Goal: Task Accomplishment & Management: Manage account settings

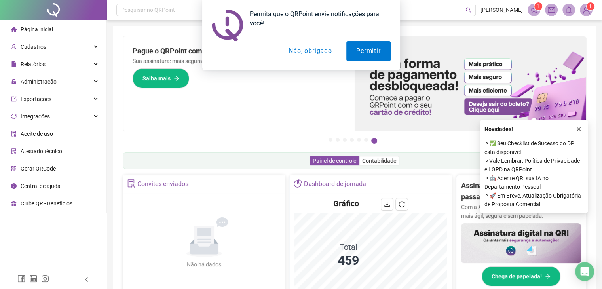
scroll to position [226, 0]
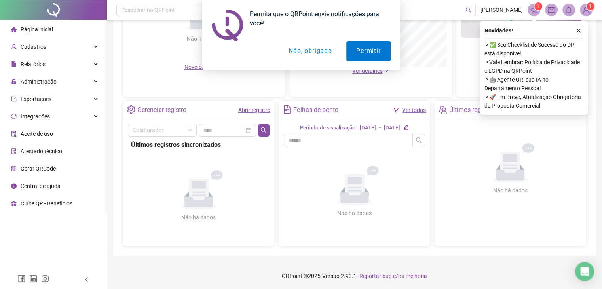
click at [322, 53] on button "Não, obrigado" at bounding box center [310, 51] width 63 height 20
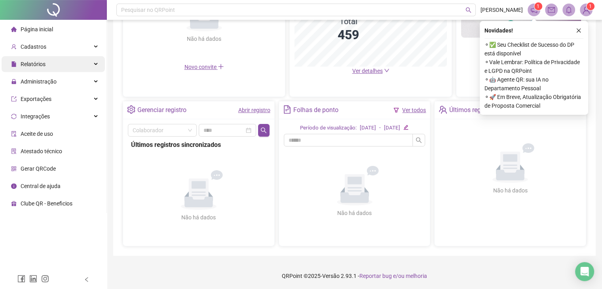
click at [44, 78] on span "Administração" at bounding box center [39, 81] width 36 height 6
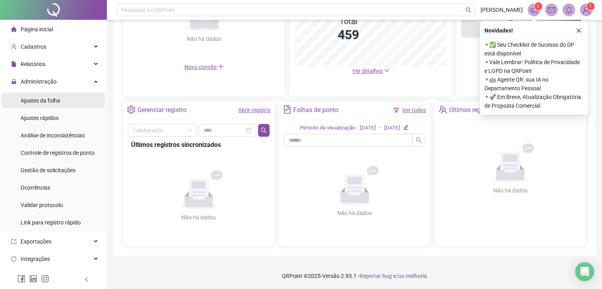
click at [40, 100] on span "Ajustes da folha" at bounding box center [41, 100] width 40 height 6
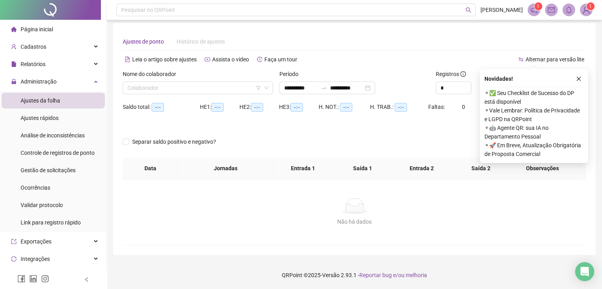
scroll to position [3, 0]
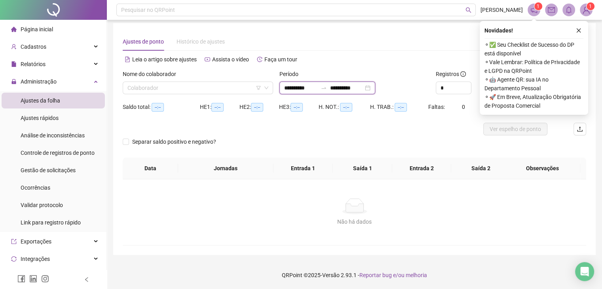
click at [290, 91] on input "**********" at bounding box center [300, 88] width 33 height 9
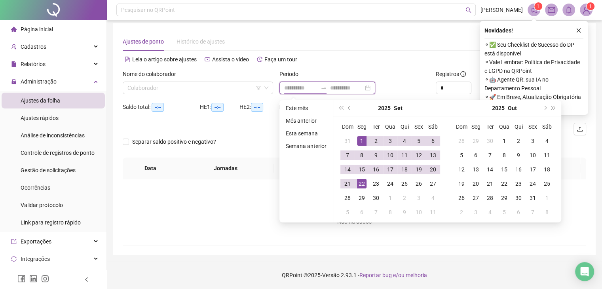
type input "**********"
click at [343, 105] on button "super-prev-year" at bounding box center [341, 108] width 9 height 16
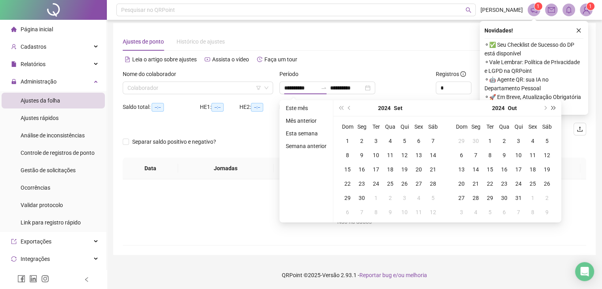
click at [553, 108] on span "super-next-year" at bounding box center [554, 108] width 4 height 4
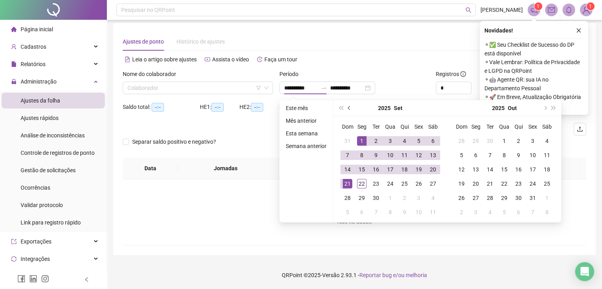
click at [350, 103] on button "prev-year" at bounding box center [349, 108] width 9 height 16
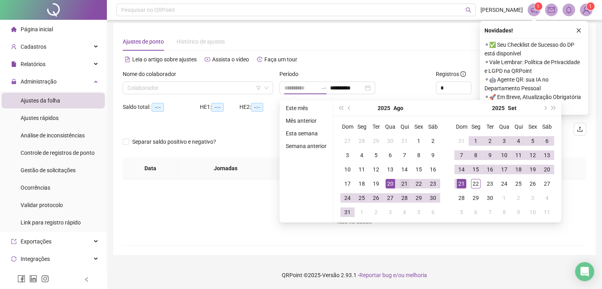
type input "**********"
click at [400, 181] on div "21" at bounding box center [405, 184] width 10 height 10
type input "**********"
click at [546, 167] on div "20" at bounding box center [547, 170] width 10 height 10
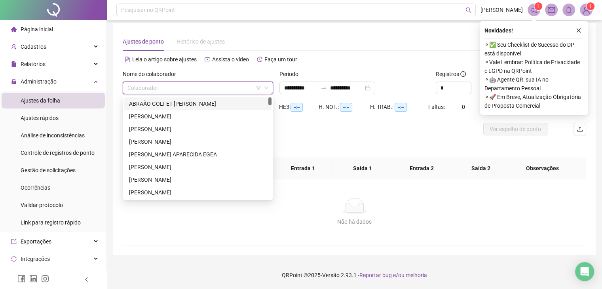
click at [168, 92] on input "search" at bounding box center [195, 88] width 134 height 12
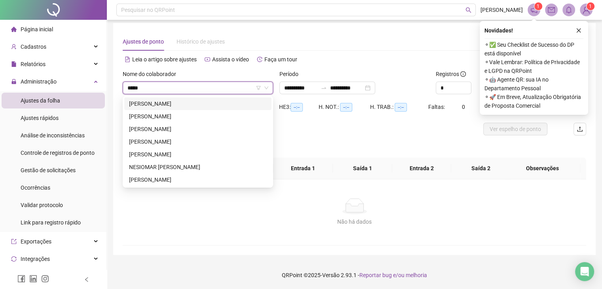
type input "******"
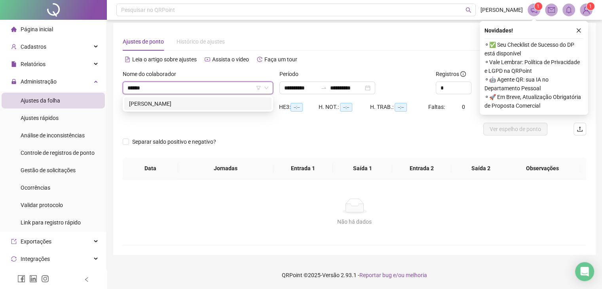
click at [183, 105] on div "[PERSON_NAME]" at bounding box center [198, 103] width 138 height 9
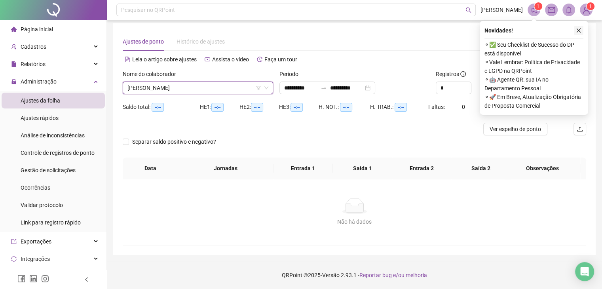
click at [580, 30] on icon "close" at bounding box center [579, 31] width 6 height 6
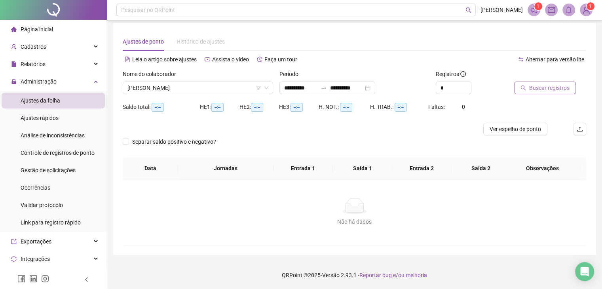
click at [533, 91] on span "Buscar registros" at bounding box center [549, 88] width 40 height 9
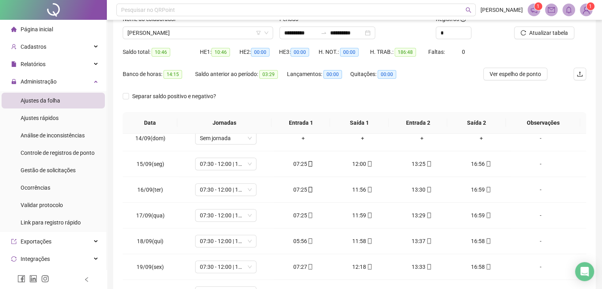
scroll to position [0, 0]
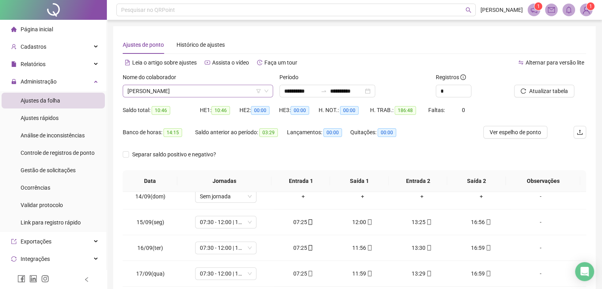
click at [165, 89] on span "[PERSON_NAME]" at bounding box center [198, 91] width 141 height 12
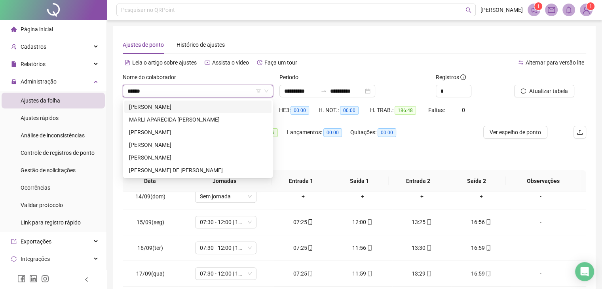
type input "*******"
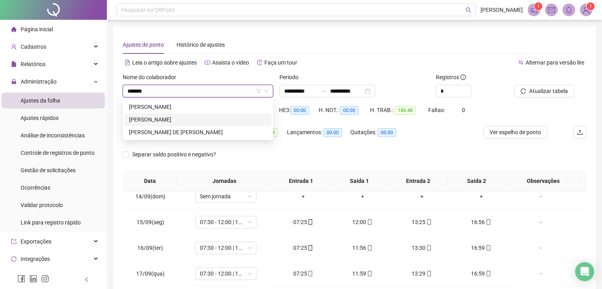
click at [175, 120] on div "[PERSON_NAME]" at bounding box center [198, 119] width 138 height 9
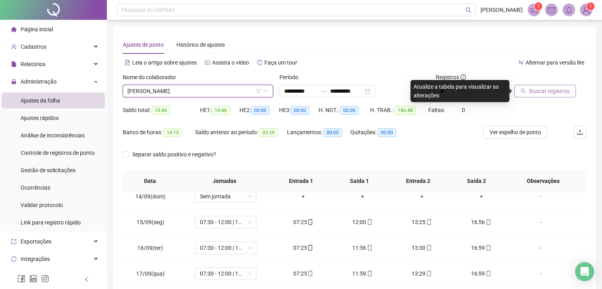
click at [549, 97] on button "Buscar registros" at bounding box center [545, 91] width 62 height 13
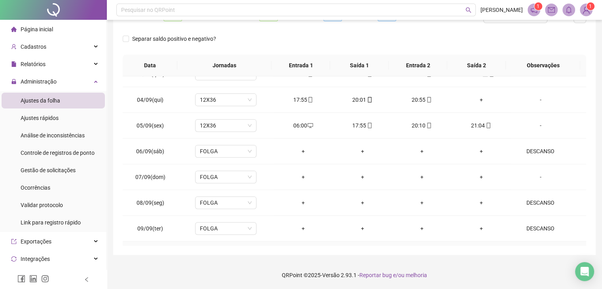
scroll to position [349, 0]
click at [474, 96] on div "+" at bounding box center [481, 100] width 47 height 9
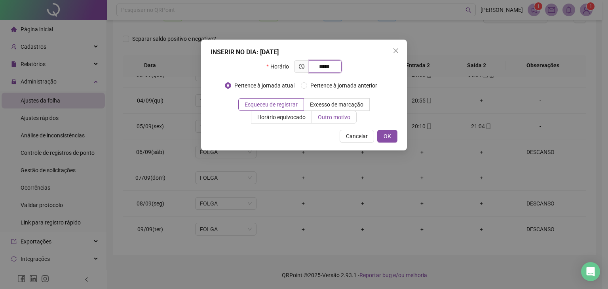
type input "*****"
click at [329, 115] on span "Outro motivo" at bounding box center [334, 117] width 32 height 6
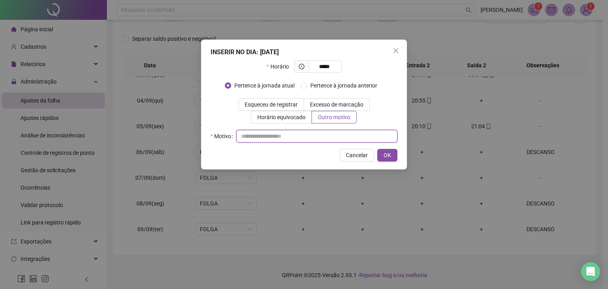
click at [297, 132] on input "text" at bounding box center [316, 136] width 161 height 13
type input "*"
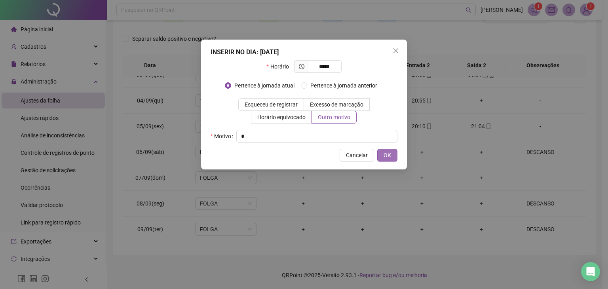
click at [383, 152] on button "OK" at bounding box center [387, 155] width 20 height 13
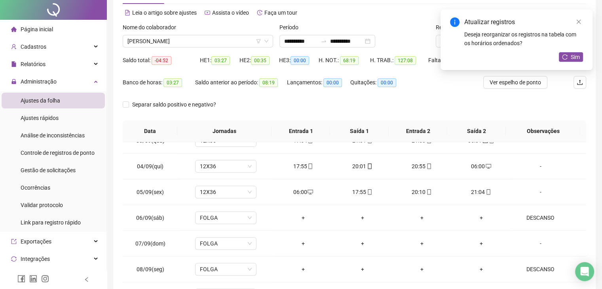
scroll to position [0, 0]
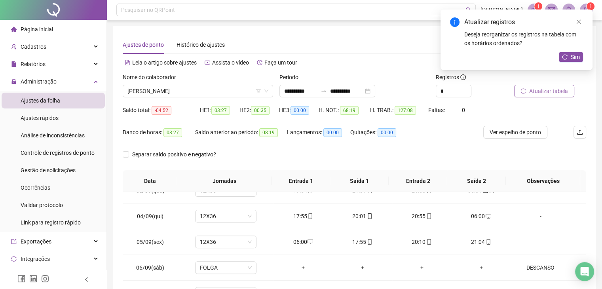
click at [534, 90] on span "Atualizar tabela" at bounding box center [548, 91] width 39 height 9
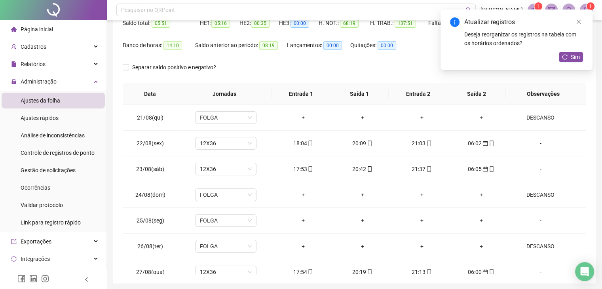
scroll to position [36, 0]
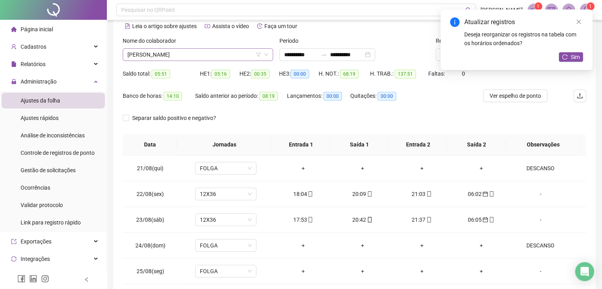
click at [209, 54] on span "[PERSON_NAME]" at bounding box center [198, 55] width 141 height 12
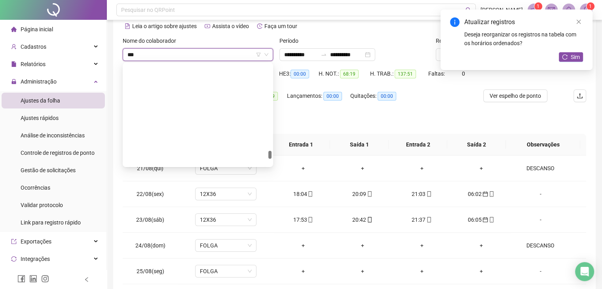
scroll to position [0, 0]
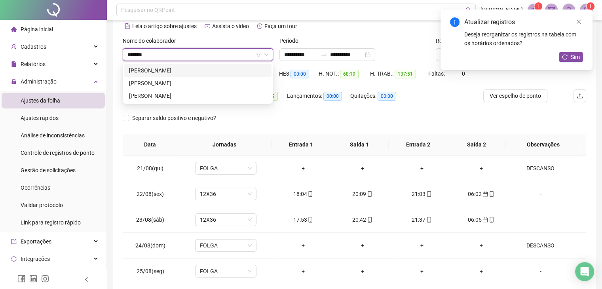
type input "********"
click at [207, 75] on div "[PERSON_NAME]" at bounding box center [197, 70] width 147 height 13
click at [204, 73] on div "HE 1: 05:16" at bounding box center [220, 73] width 40 height 9
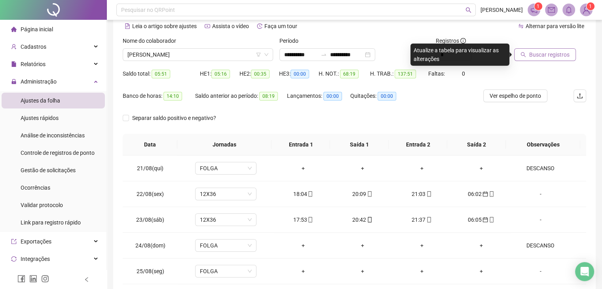
click at [537, 55] on span "Buscar registros" at bounding box center [549, 54] width 40 height 9
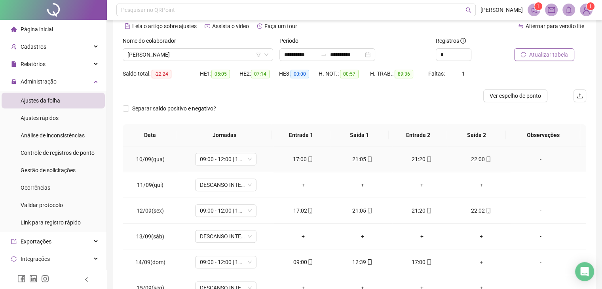
scroll to position [554, 0]
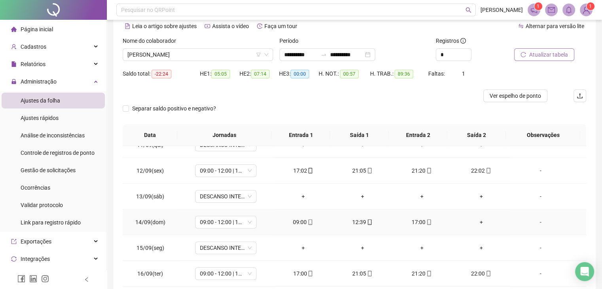
click at [480, 221] on div "+" at bounding box center [481, 222] width 47 height 9
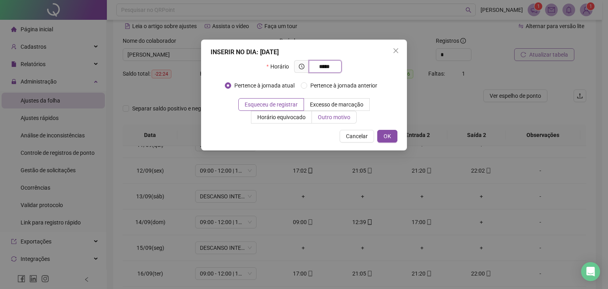
type input "*****"
click at [334, 114] on span "Outro motivo" at bounding box center [334, 117] width 32 height 6
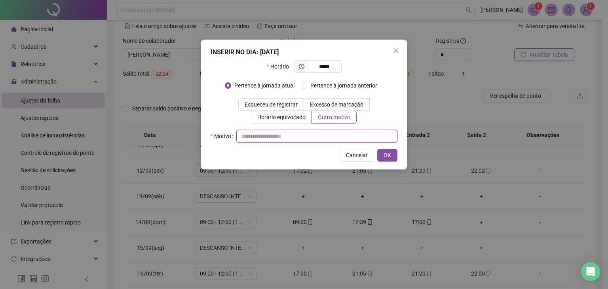
click at [331, 138] on input "text" at bounding box center [316, 136] width 161 height 13
type input "*"
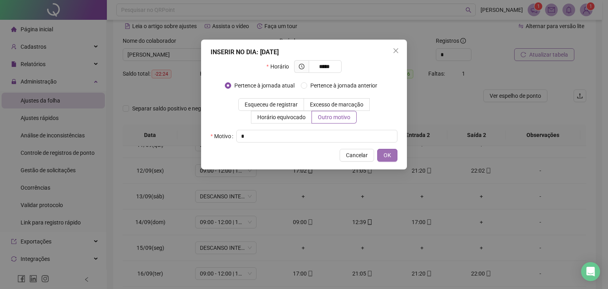
click at [386, 154] on span "OK" at bounding box center [388, 155] width 8 height 9
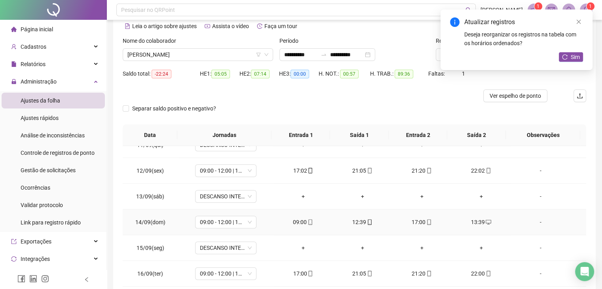
click at [537, 221] on div "-" at bounding box center [540, 222] width 47 height 9
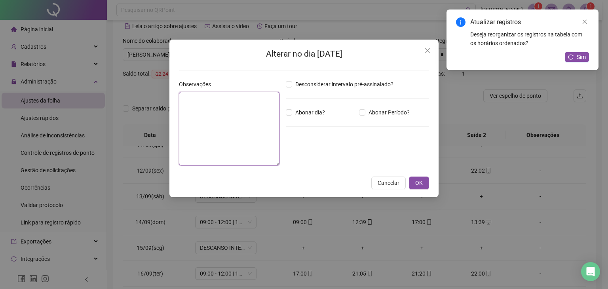
click at [247, 113] on textarea at bounding box center [229, 129] width 101 height 74
type textarea "**********"
click at [421, 184] on span "OK" at bounding box center [419, 183] width 8 height 9
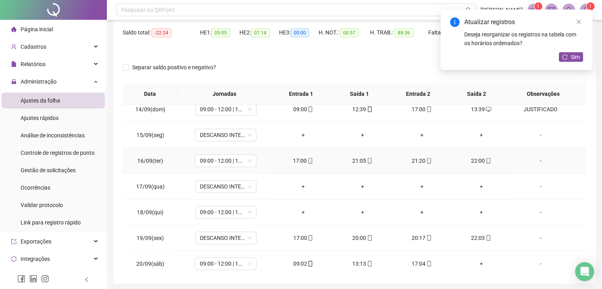
scroll to position [106, 0]
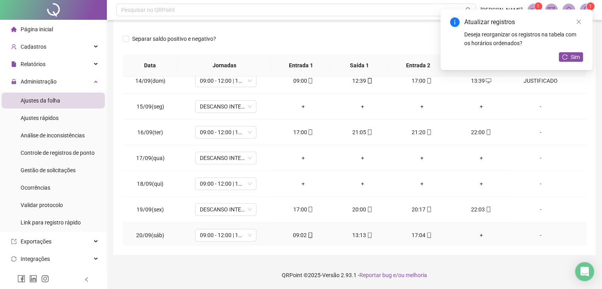
click at [480, 231] on div "+" at bounding box center [481, 235] width 47 height 9
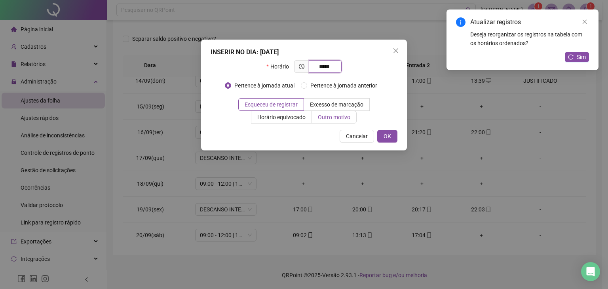
type input "*****"
click at [321, 116] on span "Outro motivo" at bounding box center [334, 117] width 32 height 6
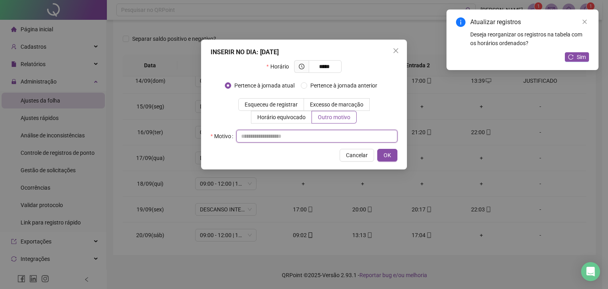
click at [332, 139] on input "text" at bounding box center [316, 136] width 161 height 13
type input "*"
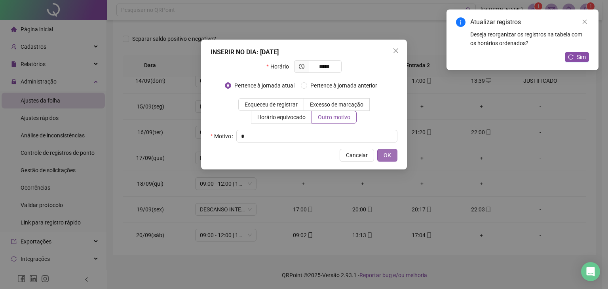
click at [390, 153] on span "OK" at bounding box center [388, 155] width 8 height 9
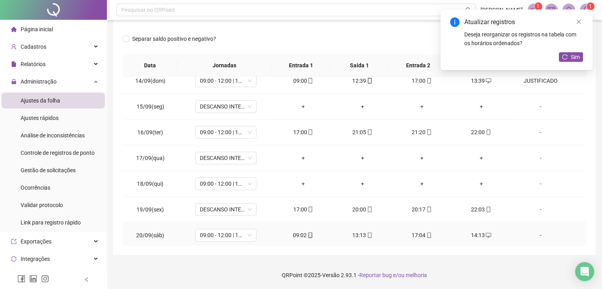
click at [535, 234] on div "-" at bounding box center [540, 235] width 47 height 9
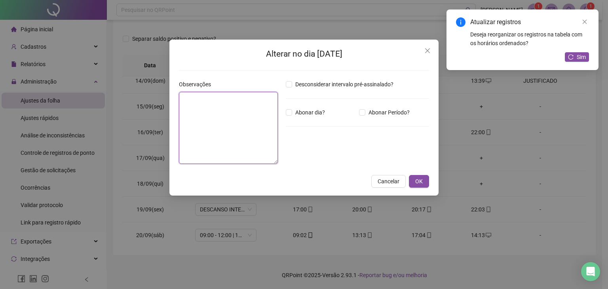
drag, startPoint x: 214, startPoint y: 131, endPoint x: 219, endPoint y: 129, distance: 5.9
click at [217, 130] on textarea at bounding box center [228, 128] width 99 height 72
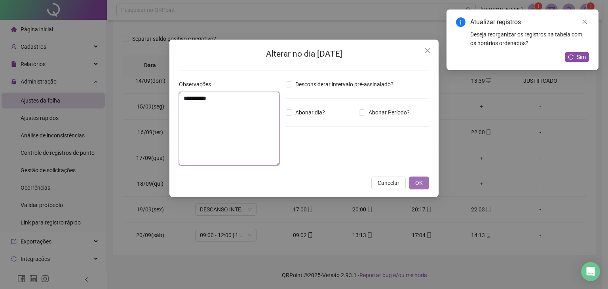
type textarea "**********"
click at [413, 185] on button "OK" at bounding box center [419, 183] width 20 height 13
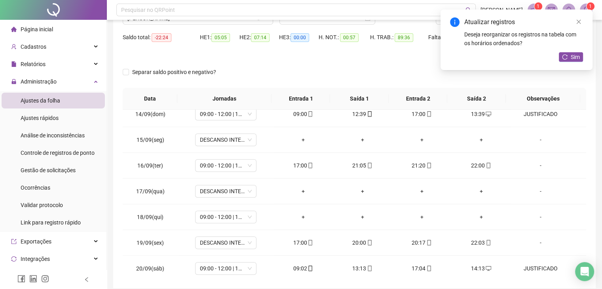
scroll to position [0, 0]
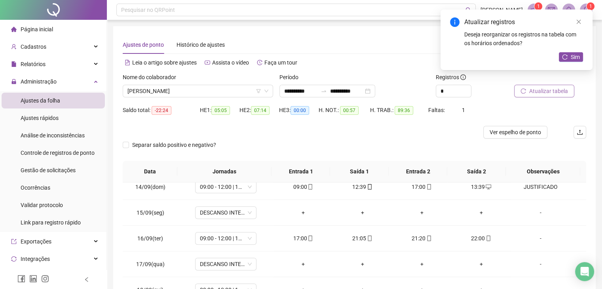
click at [558, 92] on span "Atualizar tabela" at bounding box center [548, 91] width 39 height 9
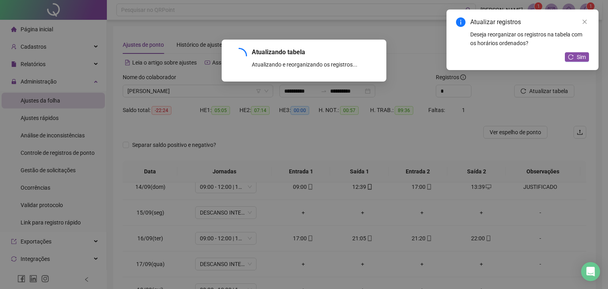
click at [582, 51] on div "Atualizar registros Deseja reorganizar os registros na tabela com os horários o…" at bounding box center [523, 40] width 152 height 61
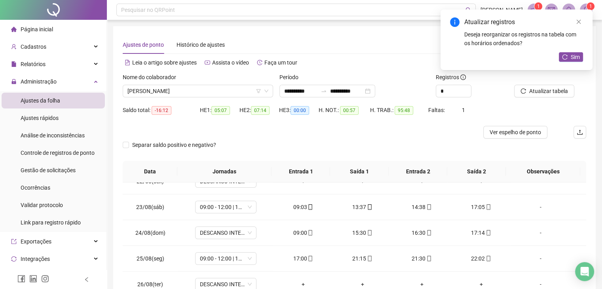
click at [596, 100] on div "**********" at bounding box center [354, 197] width 495 height 395
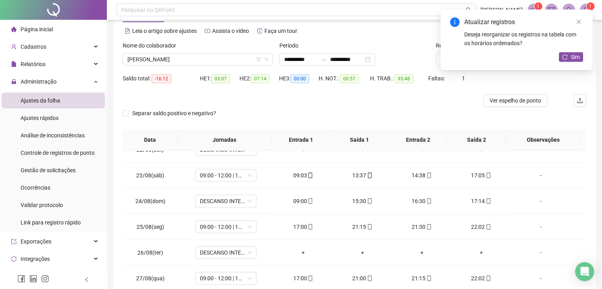
scroll to position [79, 0]
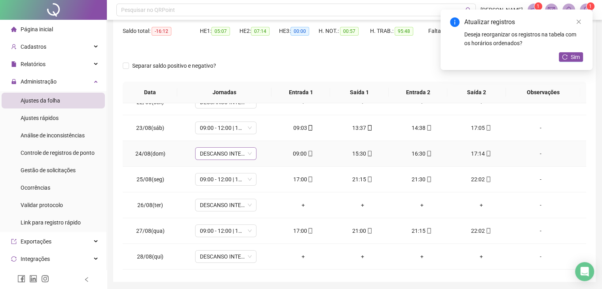
click at [252, 155] on div "DESCANSO INTER-JORNADA" at bounding box center [225, 153] width 61 height 13
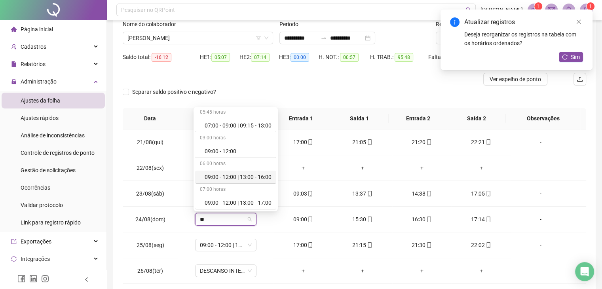
scroll to position [0, 0]
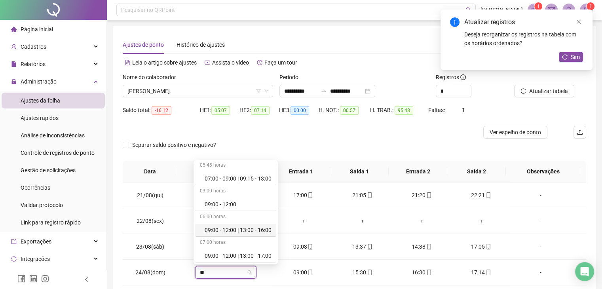
type input "**"
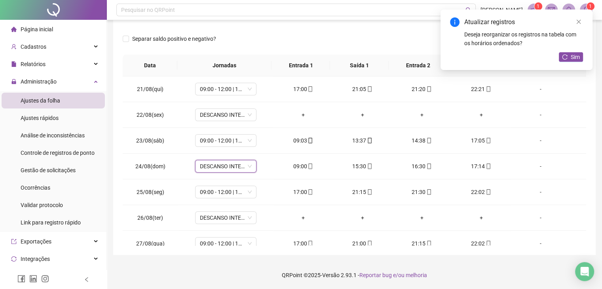
click at [595, 86] on div "**********" at bounding box center [354, 87] width 483 height 335
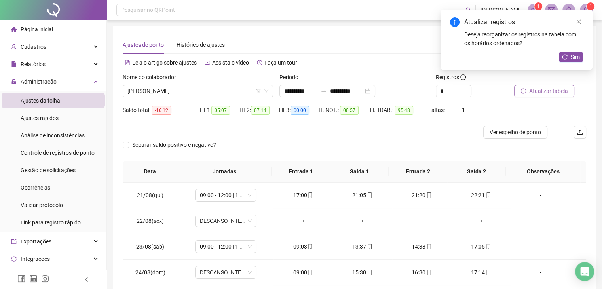
click at [569, 88] on button "Atualizar tabela" at bounding box center [544, 91] width 60 height 13
click at [202, 93] on span "[PERSON_NAME]" at bounding box center [198, 91] width 141 height 12
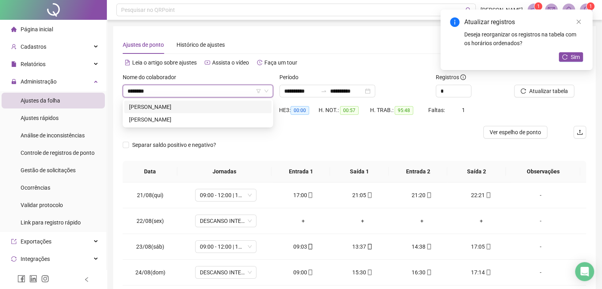
type input "*********"
click at [203, 101] on div "[PERSON_NAME]" at bounding box center [197, 107] width 147 height 13
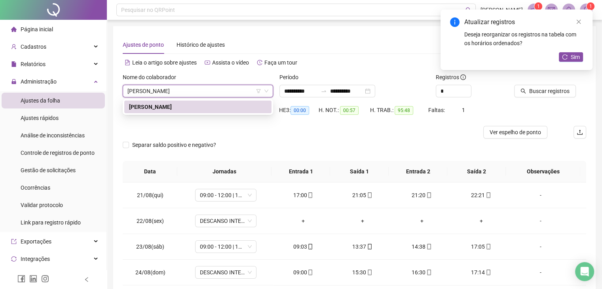
click at [204, 107] on div "HE 1: 05:07" at bounding box center [220, 110] width 40 height 9
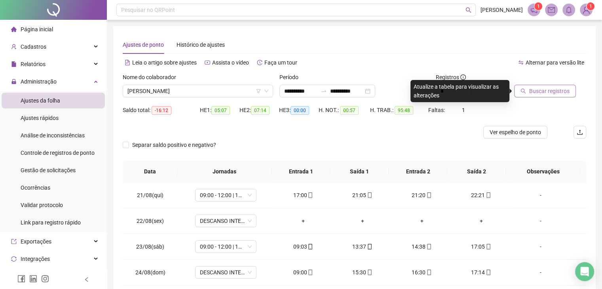
click at [553, 91] on span "Buscar registros" at bounding box center [549, 91] width 40 height 9
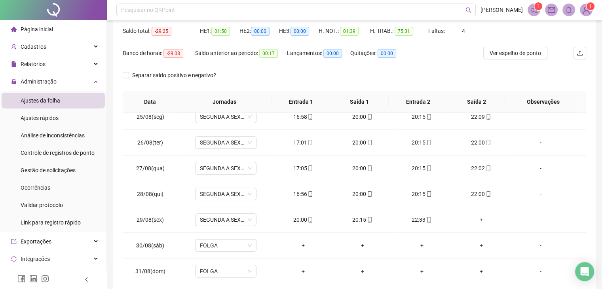
scroll to position [158, 0]
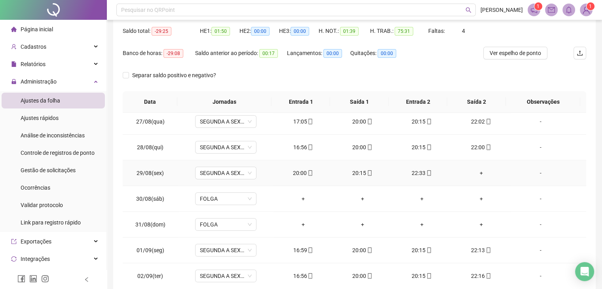
click at [482, 169] on div "+" at bounding box center [481, 173] width 47 height 9
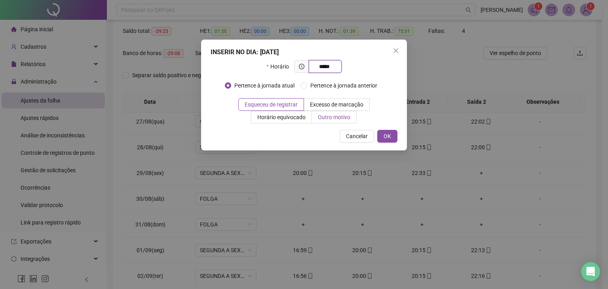
type input "*****"
click at [321, 114] on span "Outro motivo" at bounding box center [334, 117] width 32 height 6
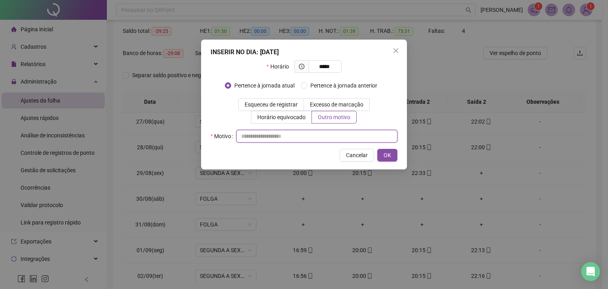
click at [316, 133] on input "text" at bounding box center [316, 136] width 161 height 13
type input "*"
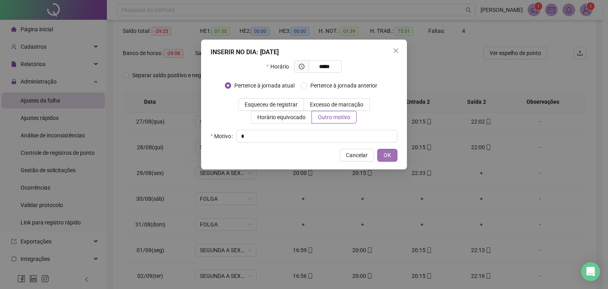
click at [393, 157] on button "OK" at bounding box center [387, 155] width 20 height 13
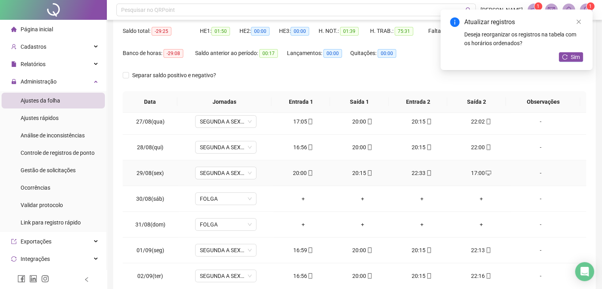
click at [534, 171] on div "-" at bounding box center [540, 173] width 47 height 9
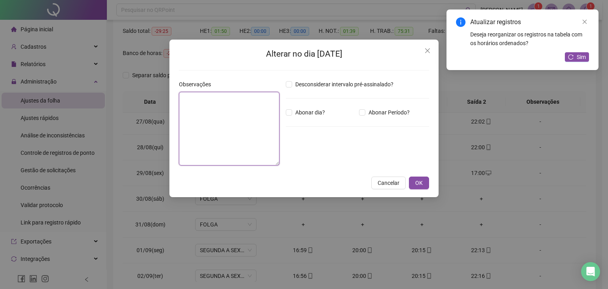
drag, startPoint x: 241, startPoint y: 129, endPoint x: 259, endPoint y: 117, distance: 22.2
click at [252, 122] on textarea at bounding box center [229, 129] width 101 height 74
type textarea "**********"
click at [422, 183] on span "OK" at bounding box center [419, 183] width 8 height 9
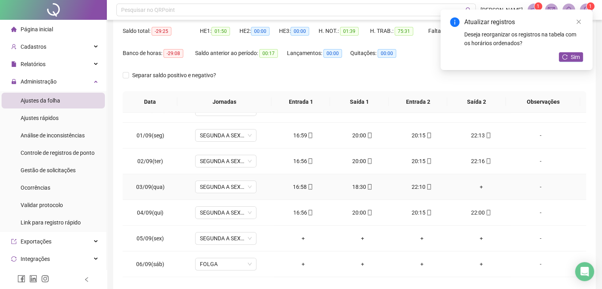
scroll to position [277, 0]
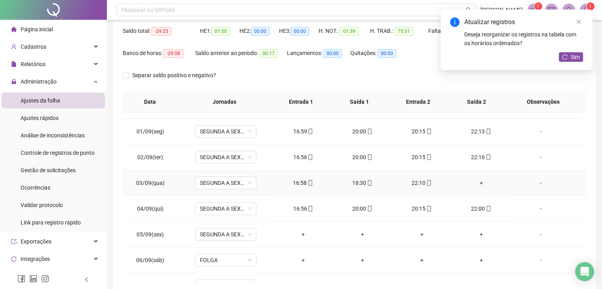
click at [475, 181] on div "+" at bounding box center [481, 183] width 47 height 9
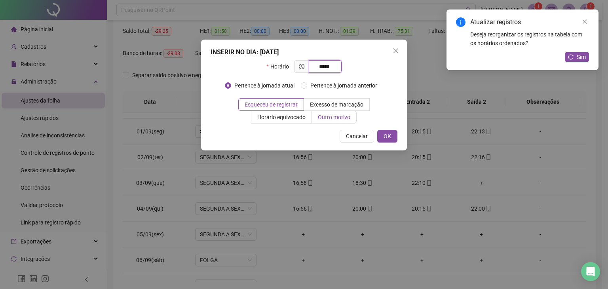
type input "*****"
click at [333, 114] on span "Outro motivo" at bounding box center [334, 117] width 32 height 6
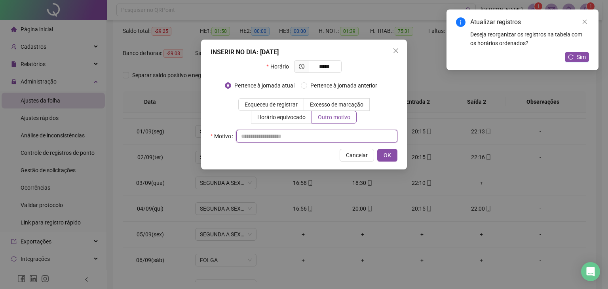
click at [302, 138] on input "text" at bounding box center [316, 136] width 161 height 13
type input "*"
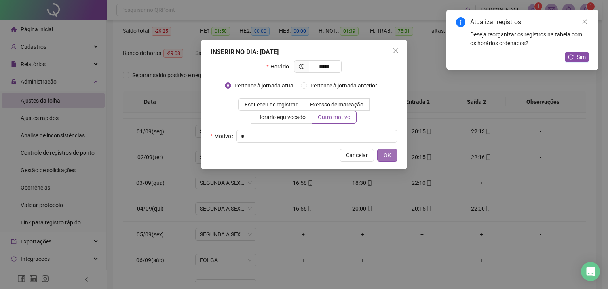
click at [389, 152] on span "OK" at bounding box center [388, 155] width 8 height 9
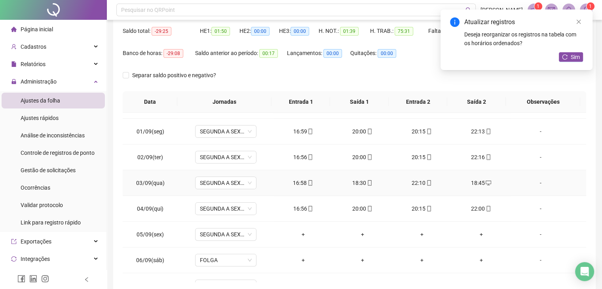
click at [535, 182] on div "-" at bounding box center [540, 183] width 47 height 9
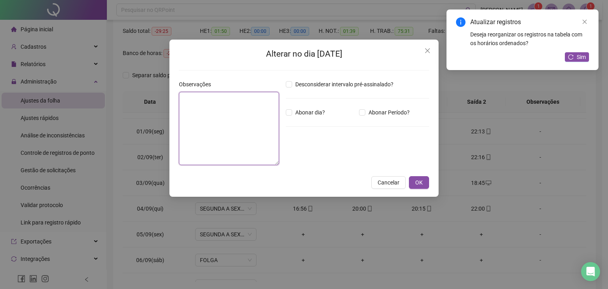
click at [271, 133] on textarea at bounding box center [229, 128] width 100 height 73
type textarea "*"
type textarea "**********"
click at [420, 185] on span "OK" at bounding box center [419, 183] width 8 height 9
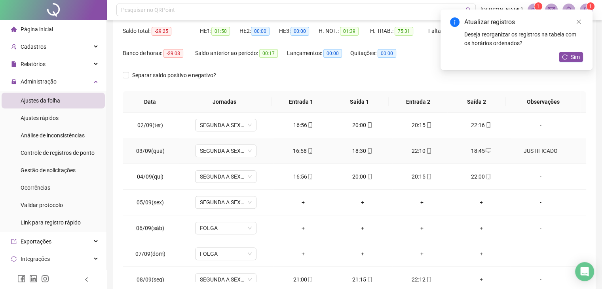
scroll to position [356, 0]
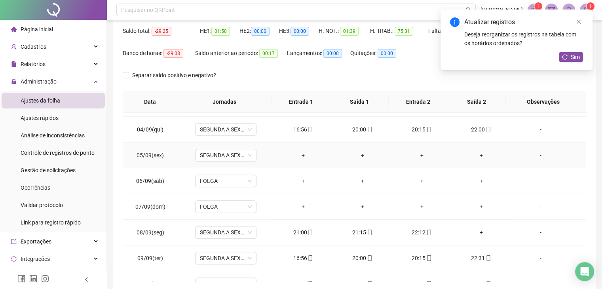
click at [303, 151] on div "+" at bounding box center [303, 155] width 47 height 9
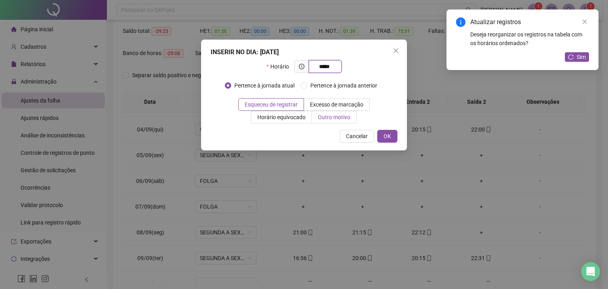
type input "*****"
click at [328, 122] on label "Outro motivo" at bounding box center [334, 117] width 45 height 13
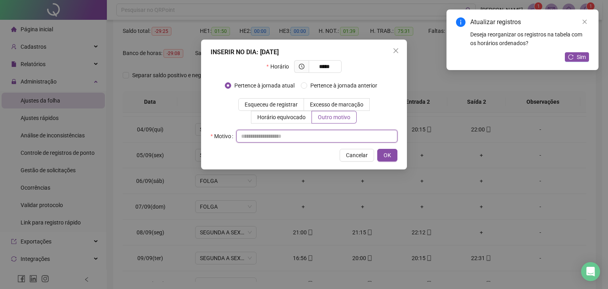
click at [322, 138] on input "text" at bounding box center [316, 136] width 161 height 13
type input "*"
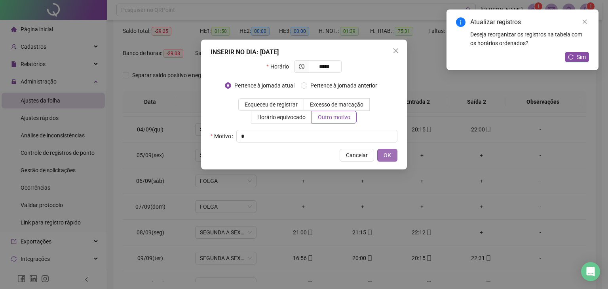
click at [384, 154] on span "OK" at bounding box center [388, 155] width 8 height 9
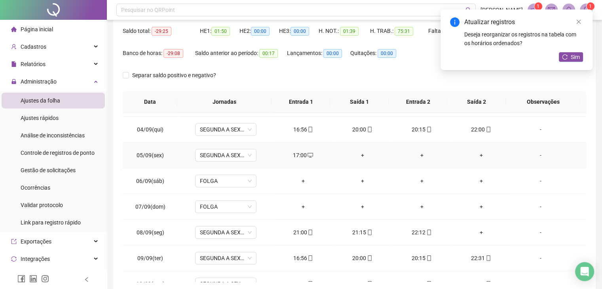
click at [360, 151] on div "+" at bounding box center [362, 155] width 47 height 9
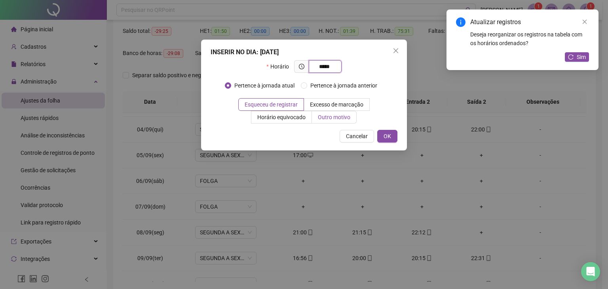
type input "*****"
click at [329, 118] on span "Outro motivo" at bounding box center [334, 117] width 32 height 6
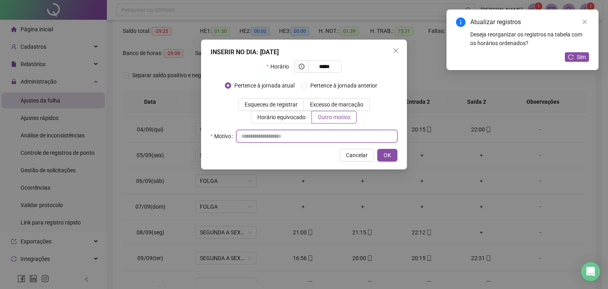
click at [318, 138] on input "text" at bounding box center [316, 136] width 161 height 13
type input "*"
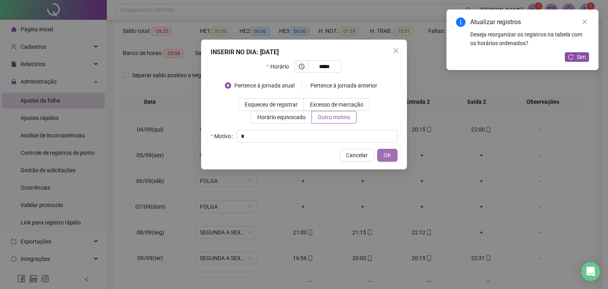
click at [390, 157] on span "OK" at bounding box center [388, 155] width 8 height 9
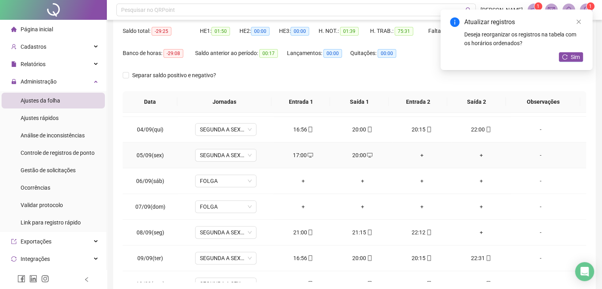
click at [418, 152] on div "+" at bounding box center [422, 155] width 47 height 9
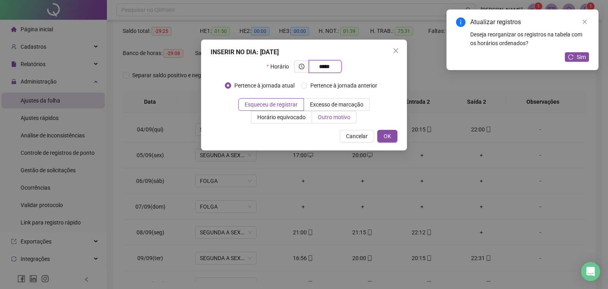
type input "*****"
click at [322, 117] on span "Outro motivo" at bounding box center [334, 117] width 32 height 6
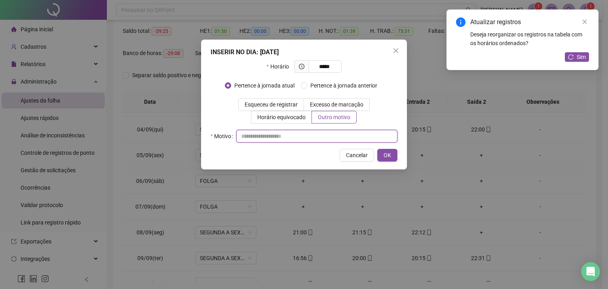
click at [314, 135] on input "text" at bounding box center [316, 136] width 161 height 13
type input "*"
drag, startPoint x: 390, startPoint y: 160, endPoint x: 472, endPoint y: 156, distance: 81.7
click at [390, 160] on button "OK" at bounding box center [387, 155] width 20 height 13
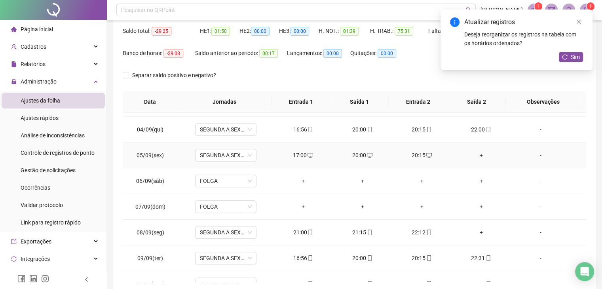
click at [477, 154] on div "+" at bounding box center [481, 155] width 47 height 9
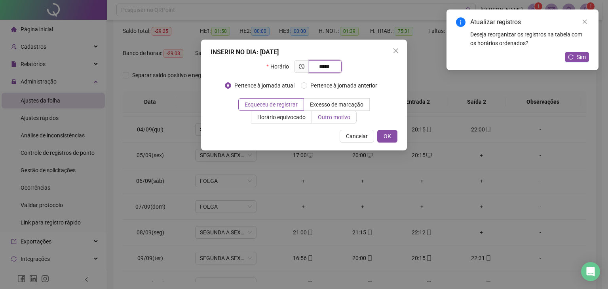
type input "*****"
click at [335, 118] on span "Outro motivo" at bounding box center [334, 117] width 32 height 6
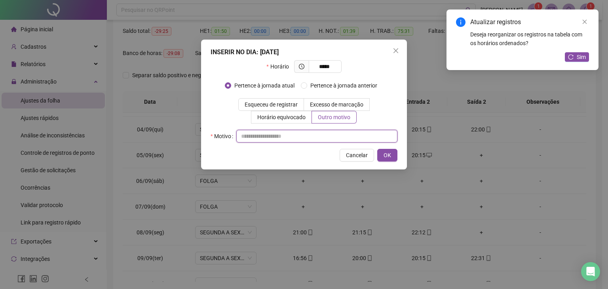
click at [291, 137] on input "text" at bounding box center [316, 136] width 161 height 13
type input "*"
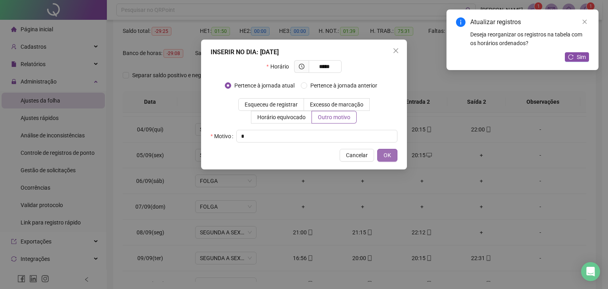
click at [395, 152] on button "OK" at bounding box center [387, 155] width 20 height 13
